Goal: Task Accomplishment & Management: Complete application form

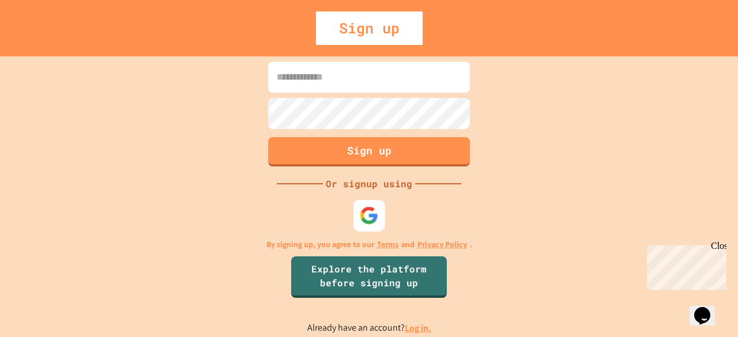
click at [367, 212] on img at bounding box center [369, 215] width 19 height 19
click at [398, 34] on div "Sign up" at bounding box center [369, 28] width 107 height 33
click at [378, 18] on div "Sign up" at bounding box center [369, 28] width 107 height 33
click at [381, 19] on div "Sign up" at bounding box center [369, 28] width 107 height 33
click at [386, 73] on input at bounding box center [369, 77] width 202 height 31
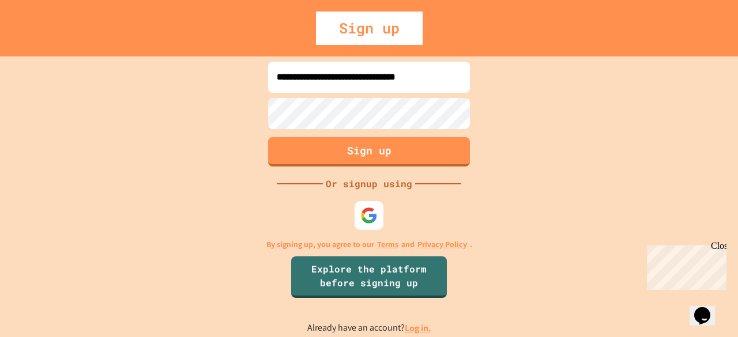
scroll to position [0, 3]
type input "**********"
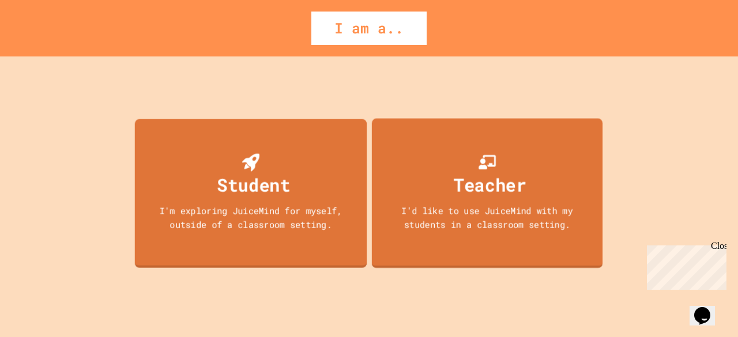
click at [242, 219] on div "I'm exploring JuiceMind for myself, outside of a classroom setting." at bounding box center [250, 217] width 209 height 27
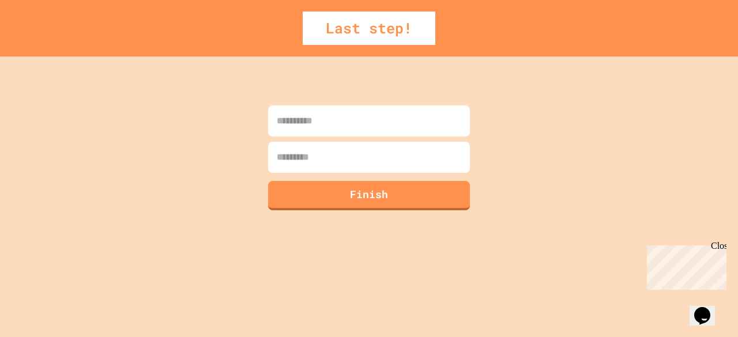
click at [355, 121] on input at bounding box center [369, 121] width 202 height 31
type input "*****"
click at [336, 170] on input at bounding box center [369, 157] width 202 height 31
type input "****"
click at [310, 203] on button "Finish" at bounding box center [369, 194] width 206 height 30
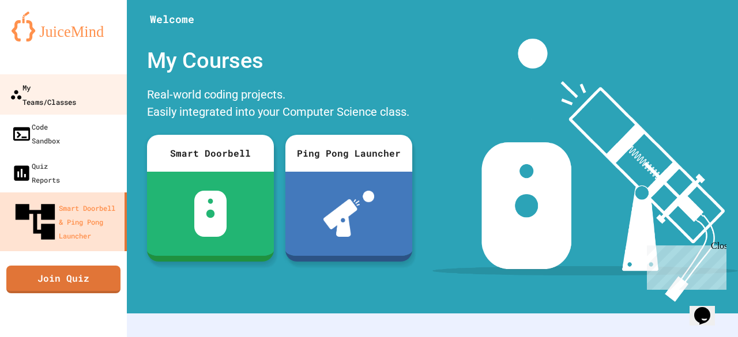
click at [67, 84] on div "My Teams/Classes" at bounding box center [43, 94] width 66 height 28
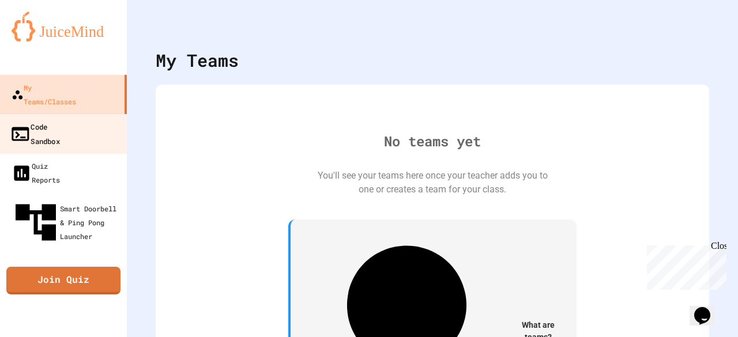
click at [60, 119] on div "Code Sandbox" at bounding box center [35, 133] width 50 height 28
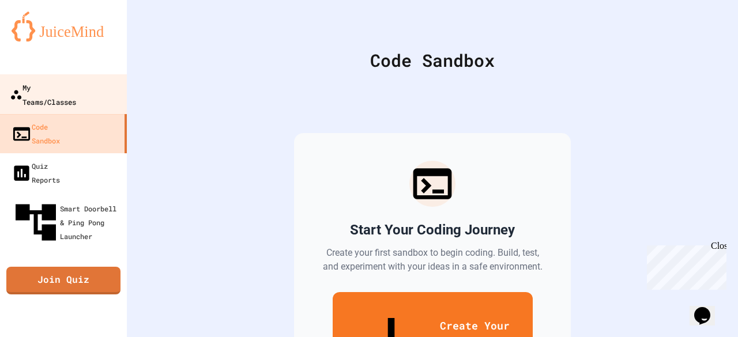
click at [68, 94] on div "My Teams/Classes" at bounding box center [43, 94] width 66 height 28
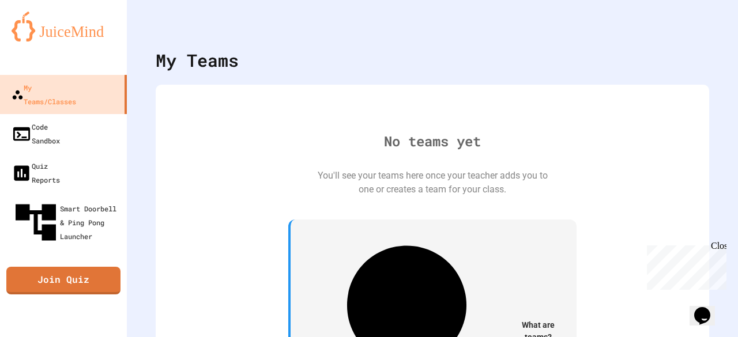
click at [597, 246] on div "Close" at bounding box center [718, 248] width 14 height 14
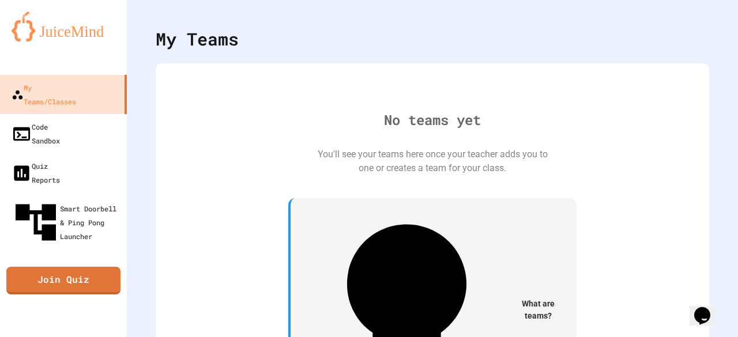
click at [347, 255] on icon at bounding box center [406, 310] width 119 height 171
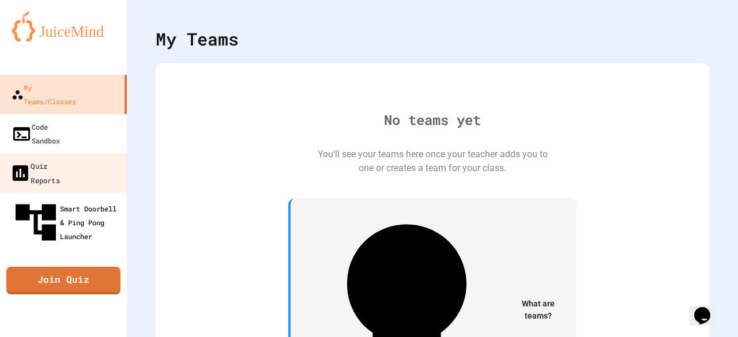
click at [63, 198] on div "Smart Doorbell & Ping Pong Launcher" at bounding box center [67, 222] width 111 height 48
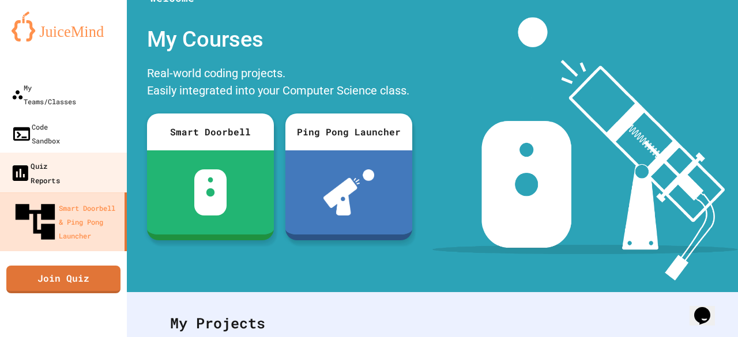
click at [60, 159] on div "Quiz Reports" at bounding box center [35, 173] width 50 height 28
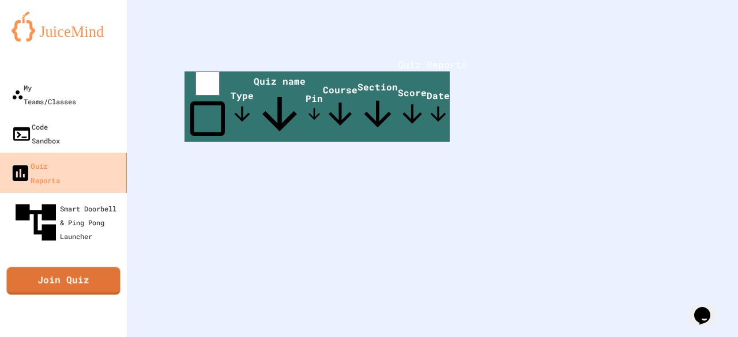
click at [60, 159] on div "Quiz Reports" at bounding box center [35, 173] width 50 height 28
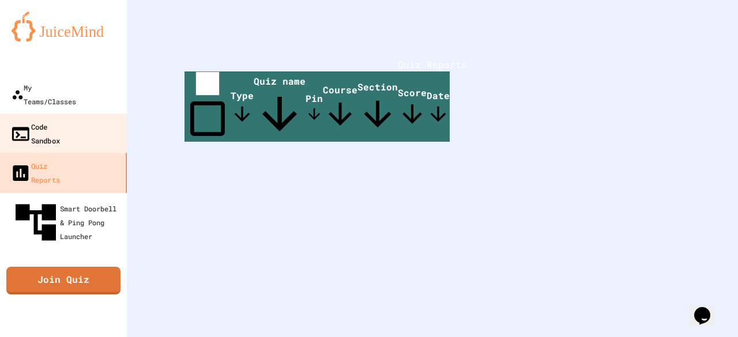
click at [60, 119] on div "Code Sandbox" at bounding box center [35, 133] width 50 height 28
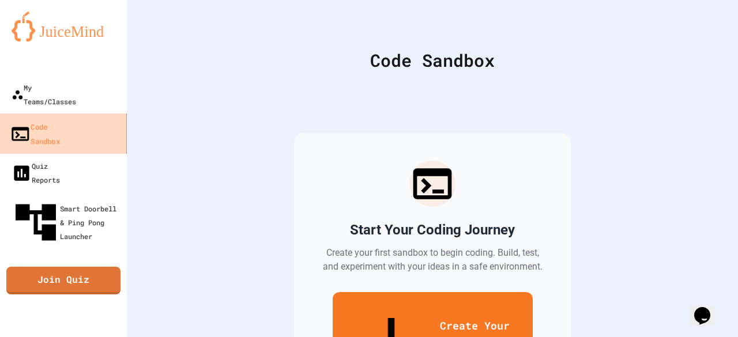
click at [89, 114] on link "Code Sandbox" at bounding box center [63, 134] width 131 height 40
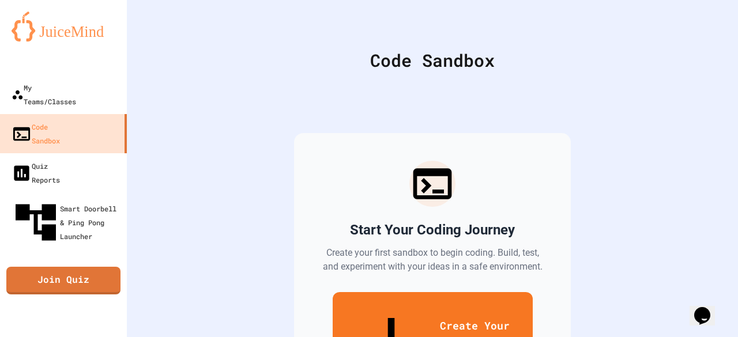
click at [597, 28] on icon "My Account" at bounding box center [703, 28] width 0 height 0
click at [597, 321] on div at bounding box center [369, 337] width 738 height 0
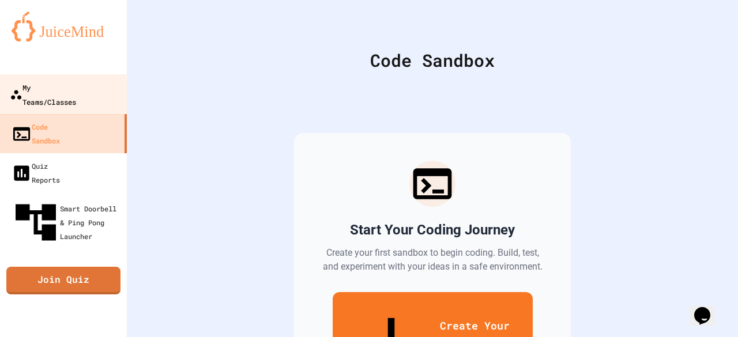
click at [75, 91] on div "My Teams/Classes" at bounding box center [43, 94] width 66 height 28
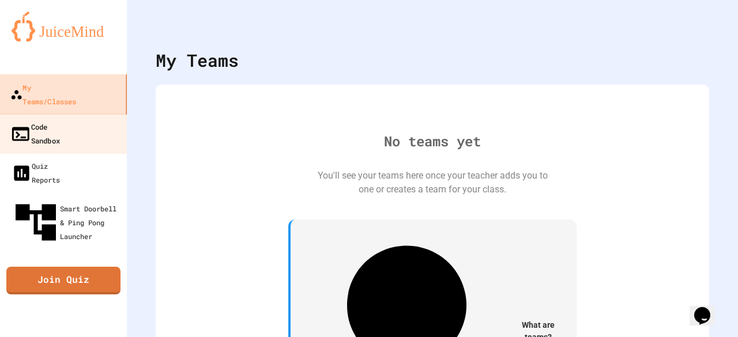
click at [60, 119] on div "Code Sandbox" at bounding box center [35, 133] width 50 height 28
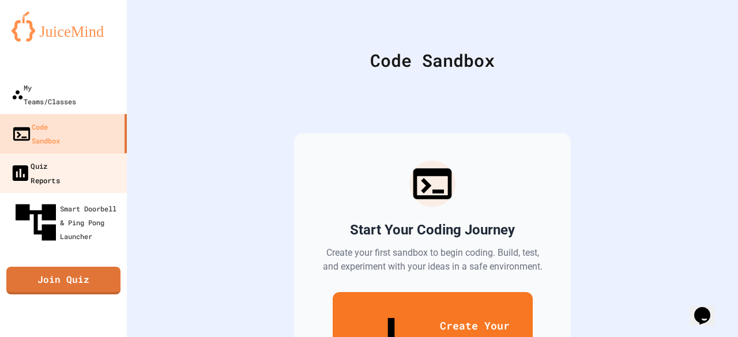
click at [60, 159] on div "Quiz Reports" at bounding box center [35, 173] width 50 height 28
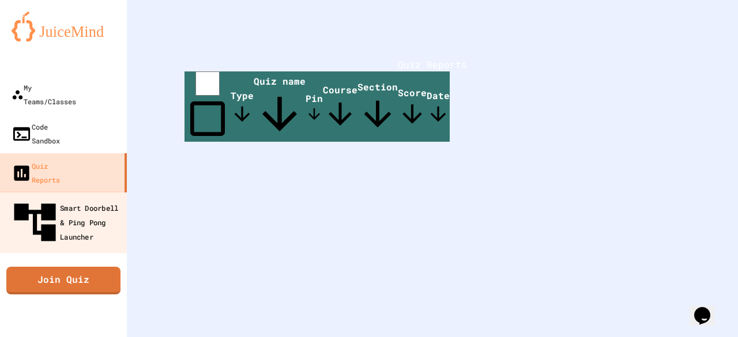
click at [69, 198] on div "Smart Doorbell & Ping Pong Launcher" at bounding box center [67, 223] width 114 height 50
